Goal: Task Accomplishment & Management: Manage account settings

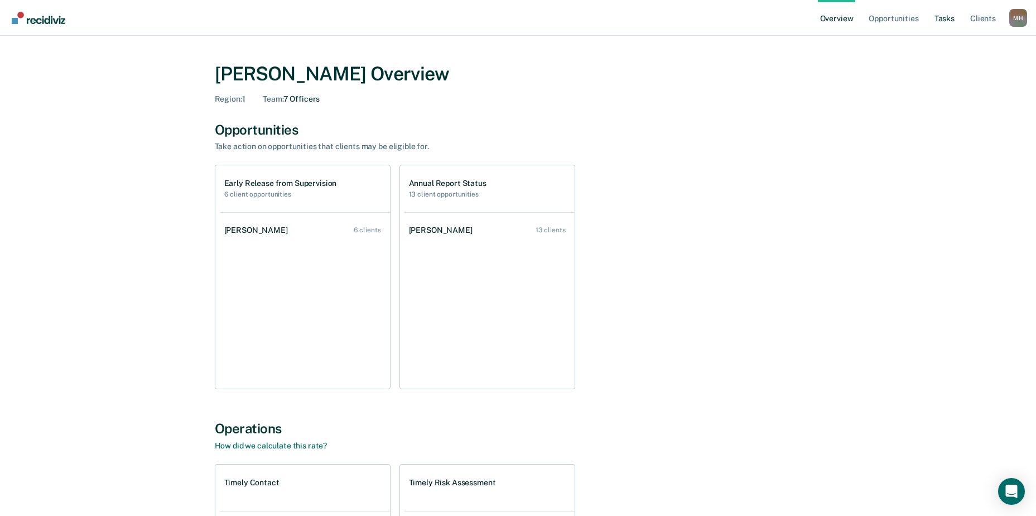
click at [947, 18] on link "Tasks" at bounding box center [944, 18] width 25 height 36
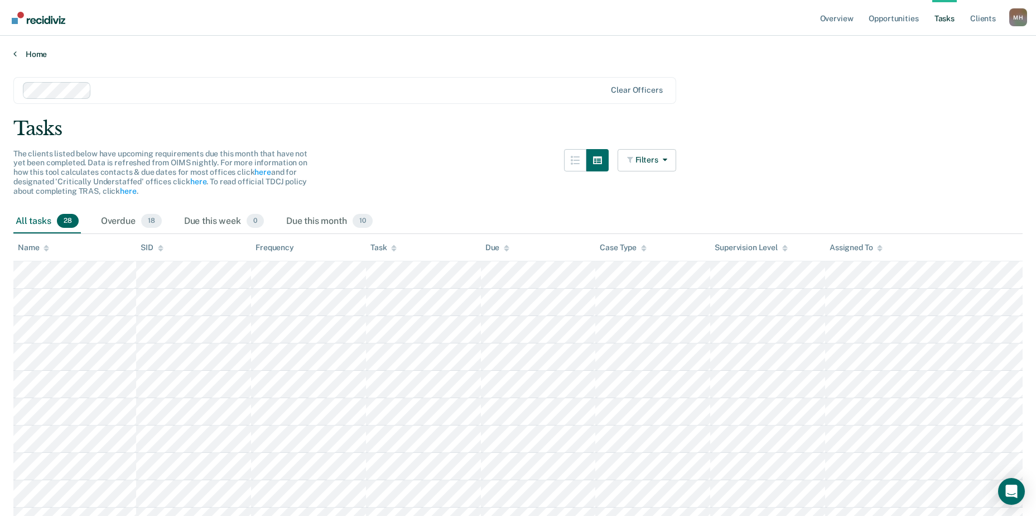
click at [166, 57] on link "Home" at bounding box center [517, 54] width 1009 height 10
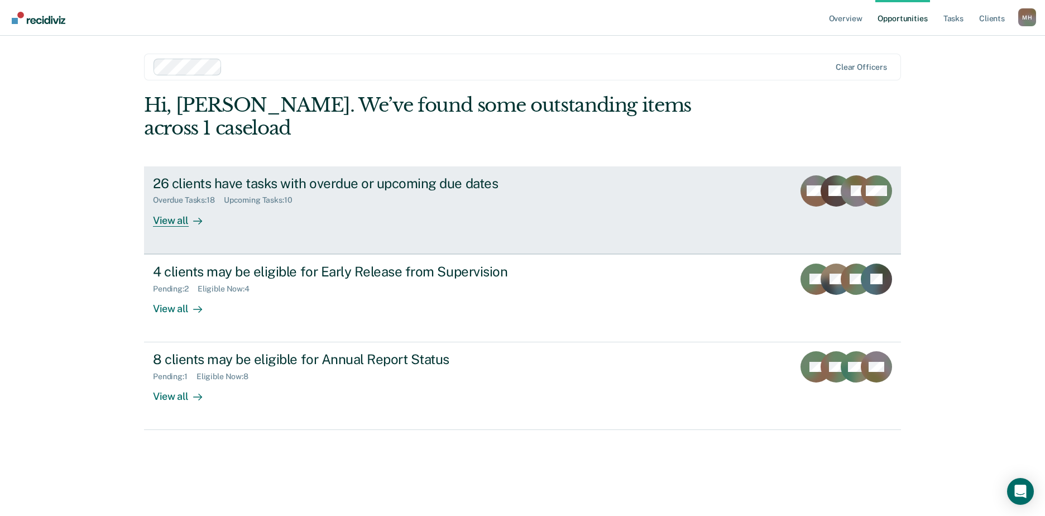
click at [427, 175] on div "26 clients have tasks with overdue or upcoming due dates" at bounding box center [349, 183] width 392 height 16
